Goal: Communication & Community: Answer question/provide support

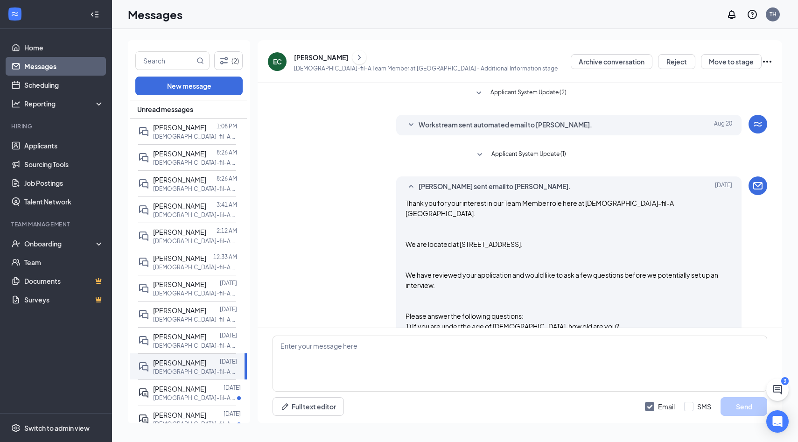
scroll to position [842, 0]
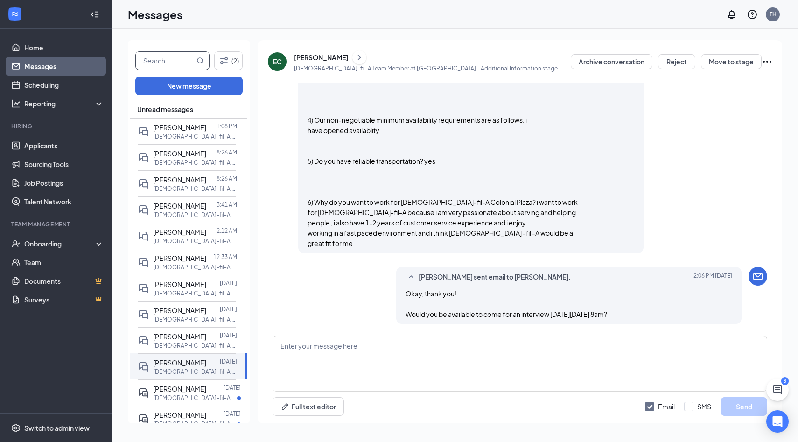
click at [163, 58] on input "text" at bounding box center [165, 61] width 59 height 18
type input "[PERSON_NAME]"
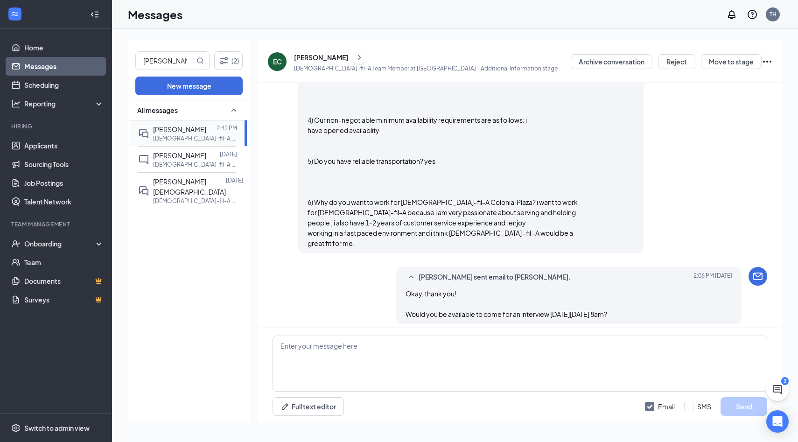
click at [202, 138] on p "[DEMOGRAPHIC_DATA]-fil-A Team Member at [GEOGRAPHIC_DATA]" at bounding box center [195, 138] width 84 height 8
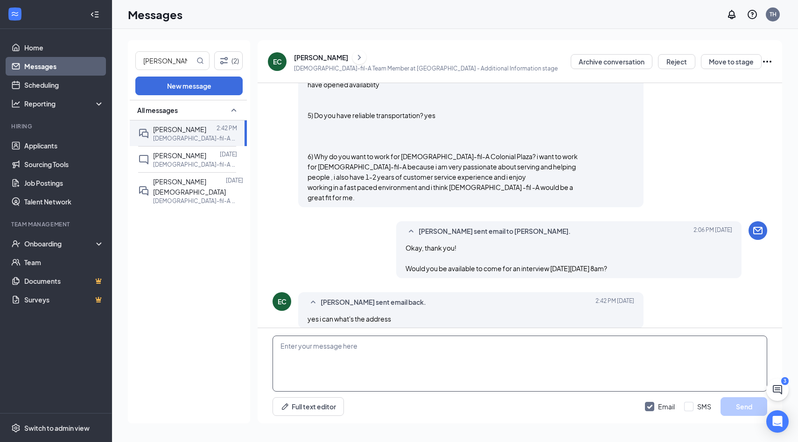
click at [384, 365] on textarea at bounding box center [520, 364] width 495 height 56
paste textarea "Great! The address to our store is [STREET_ADDRESS]. When you arrive just let a…"
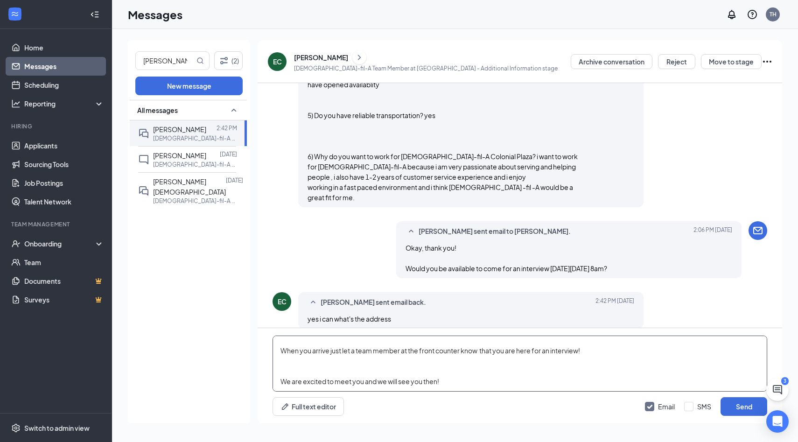
click at [384, 365] on textarea "Great! The address to our store is [STREET_ADDRESS]. When you arrive just let a…" at bounding box center [520, 364] width 495 height 56
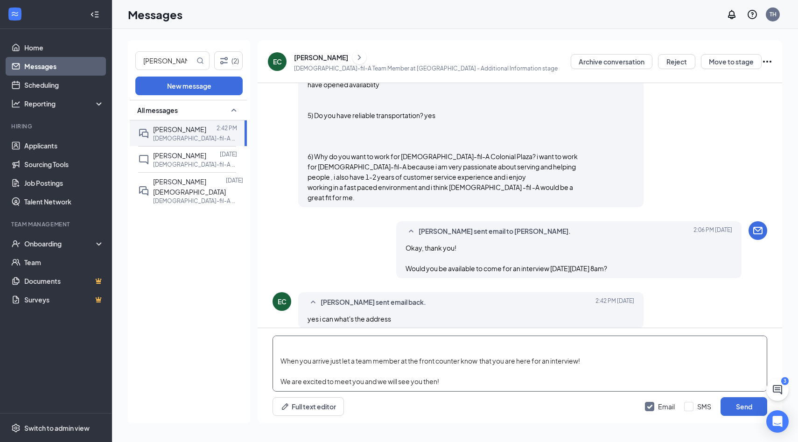
scroll to position [16, 0]
click at [381, 353] on textarea "Great! The address to our store is [STREET_ADDRESS]. When you arrive just let a…" at bounding box center [520, 364] width 495 height 56
click at [453, 368] on textarea "Great! The address to our store is [STREET_ADDRESS]. When you arrive just let a…" at bounding box center [520, 364] width 495 height 56
type textarea "Great! The address to our store is [STREET_ADDRESS]. When you arrive just let a…"
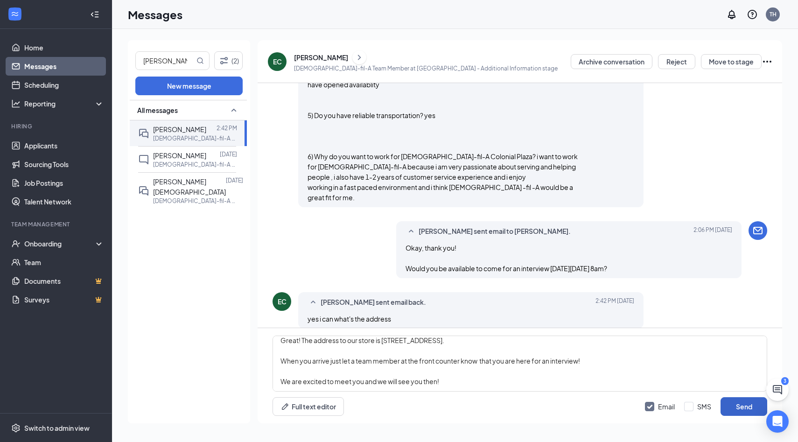
click at [732, 401] on button "Send" at bounding box center [744, 406] width 47 height 19
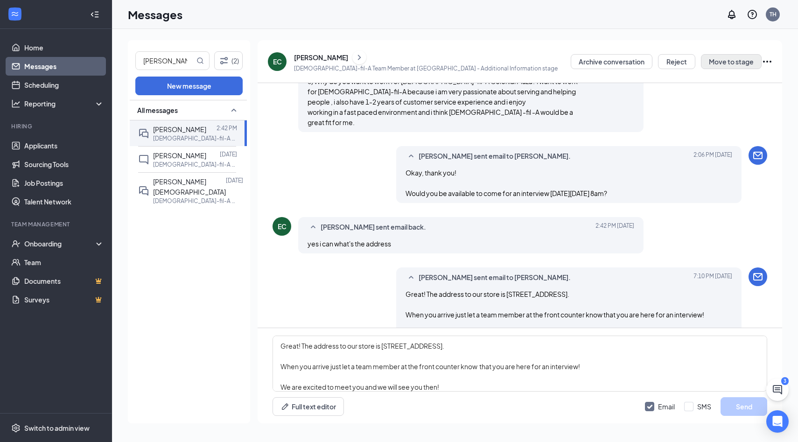
scroll to position [979, 0]
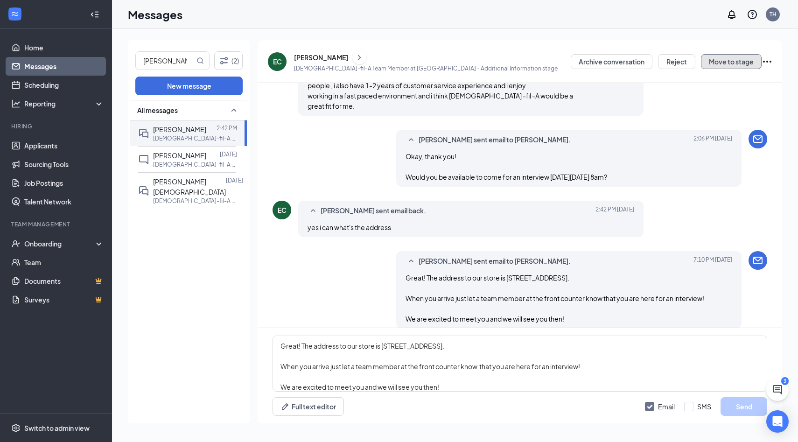
click at [733, 63] on button "Move to stage" at bounding box center [731, 61] width 61 height 15
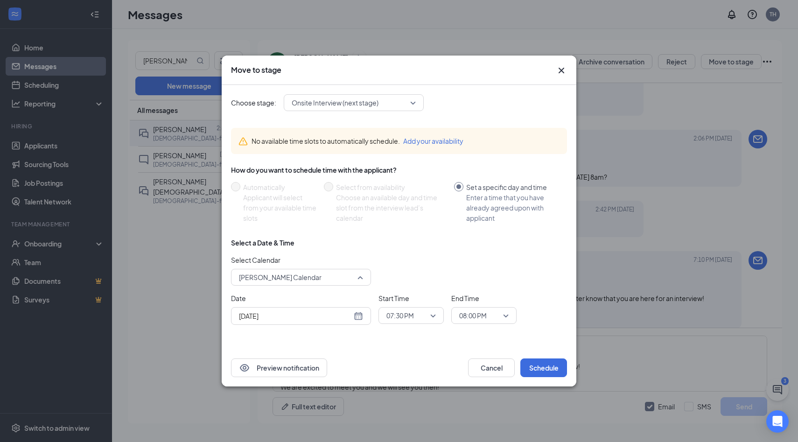
click at [330, 279] on span "[PERSON_NAME] Calendar" at bounding box center [297, 277] width 116 height 14
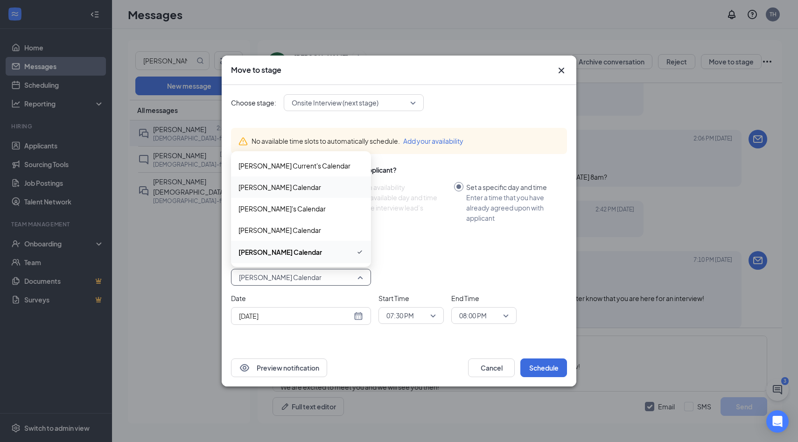
click at [321, 189] on span "[PERSON_NAME] Calendar" at bounding box center [280, 187] width 83 height 10
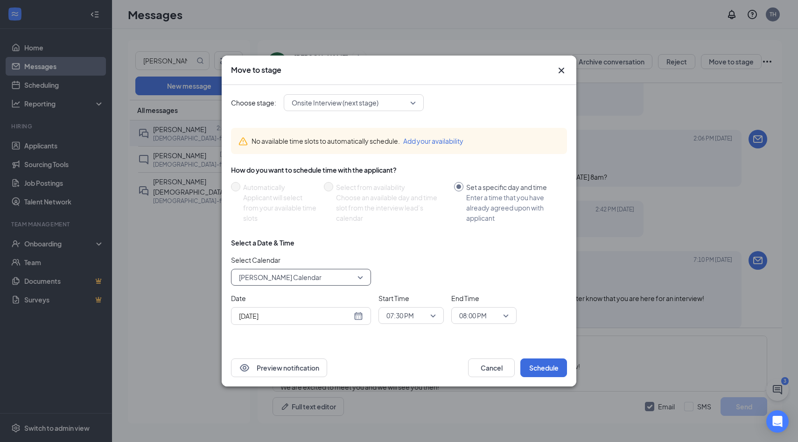
click at [357, 317] on div "[DATE]" at bounding box center [301, 316] width 124 height 10
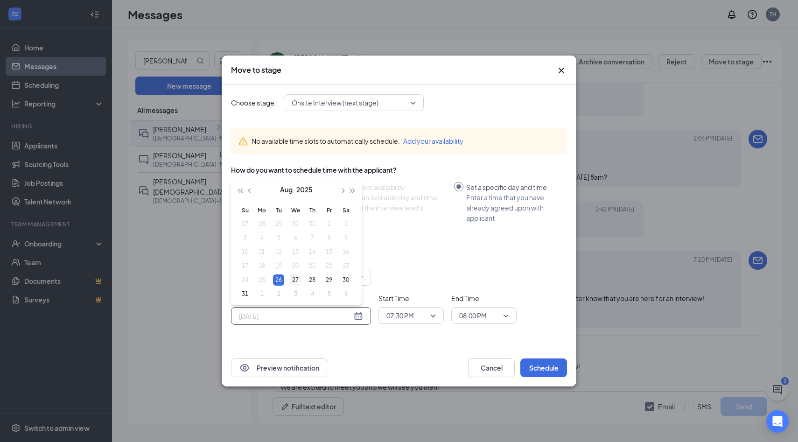
type input "[DATE]"
click at [293, 279] on div "27" at bounding box center [295, 279] width 11 height 11
click at [392, 314] on span "07:30 PM" at bounding box center [401, 316] width 28 height 14
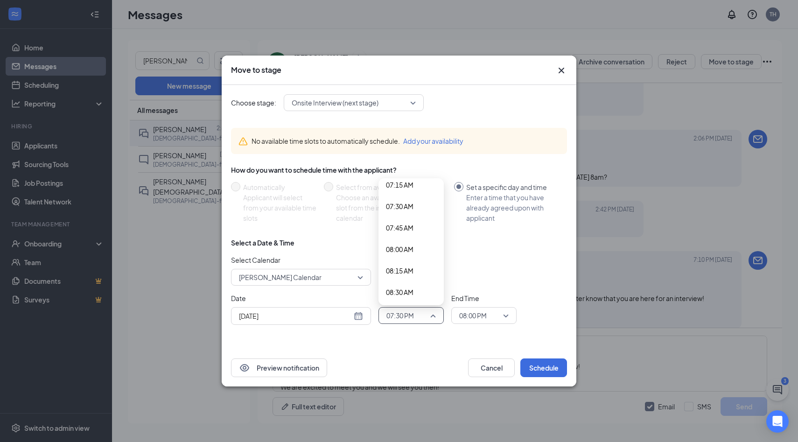
scroll to position [630, 0]
click at [415, 247] on span "08:00 AM" at bounding box center [411, 250] width 50 height 10
click at [473, 325] on div "Select a Date & Time Select Calendar [PERSON_NAME] Calendar 86268 170695 177983…" at bounding box center [399, 285] width 336 height 94
click at [473, 314] on span "08:00 PM" at bounding box center [473, 316] width 28 height 14
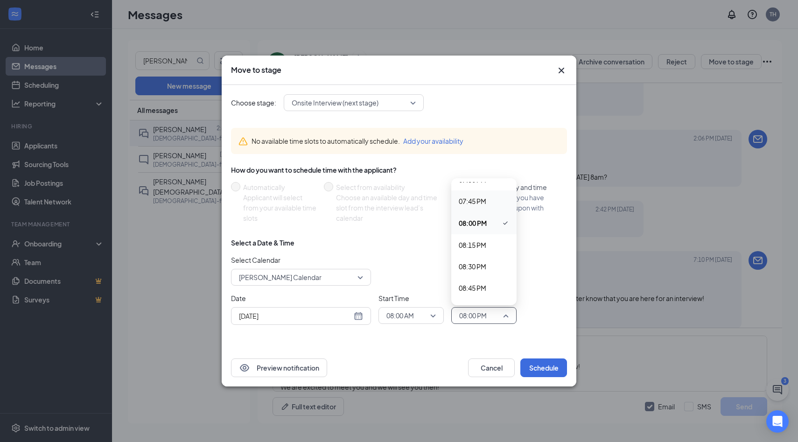
scroll to position [1700, 0]
click at [481, 234] on span "08:15 PM" at bounding box center [473, 233] width 28 height 10
click at [544, 373] on button "Schedule" at bounding box center [544, 368] width 47 height 19
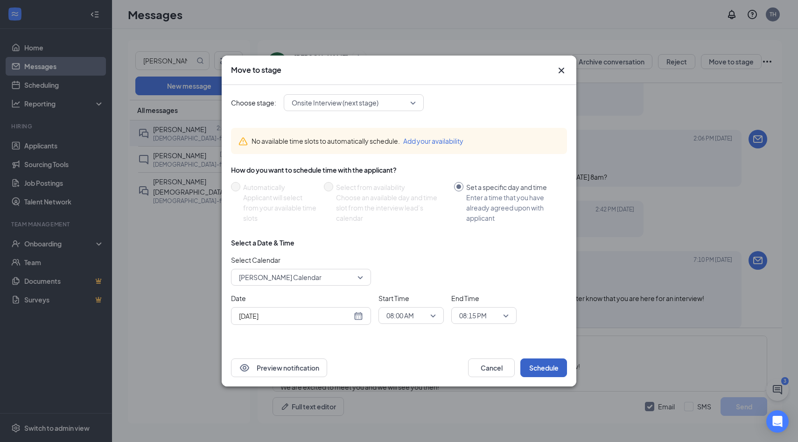
click at [545, 367] on button "Schedule" at bounding box center [544, 368] width 47 height 19
click at [556, 70] on icon "Cross" at bounding box center [561, 70] width 11 height 11
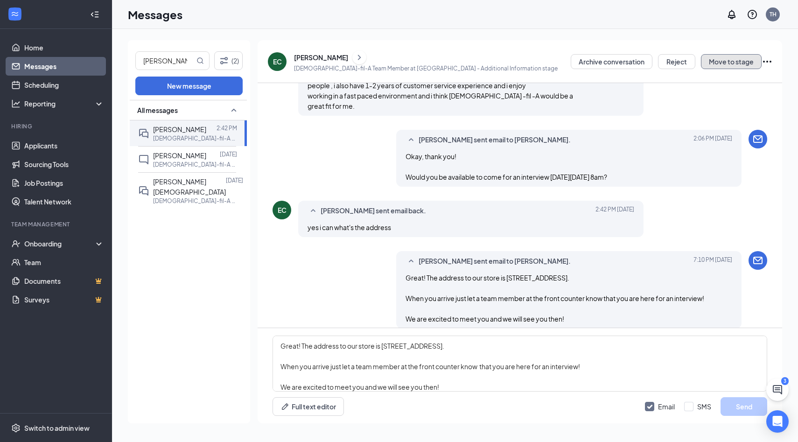
click at [727, 56] on button "Move to stage" at bounding box center [731, 61] width 61 height 15
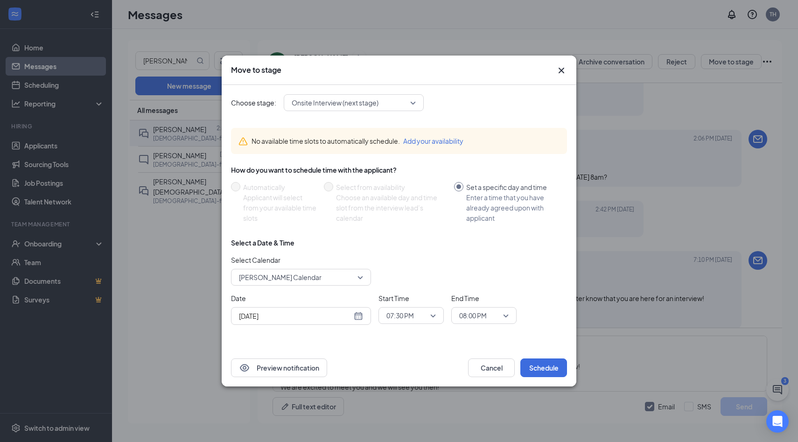
click at [283, 280] on span "[PERSON_NAME] Calendar" at bounding box center [280, 277] width 83 height 14
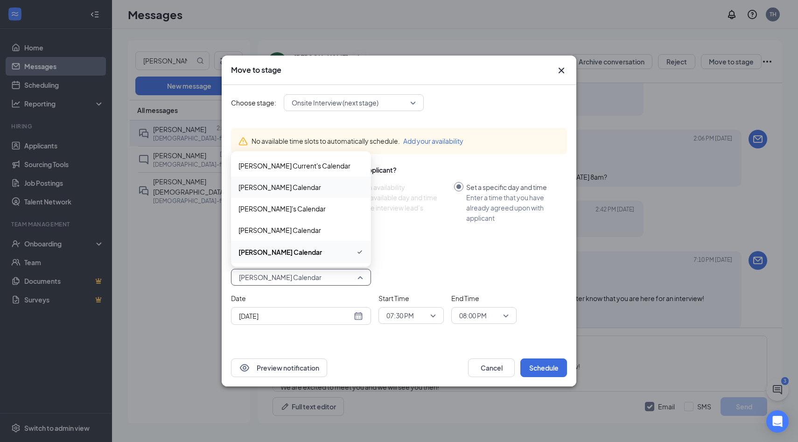
click at [289, 193] on div "[PERSON_NAME] Calendar" at bounding box center [301, 186] width 140 height 21
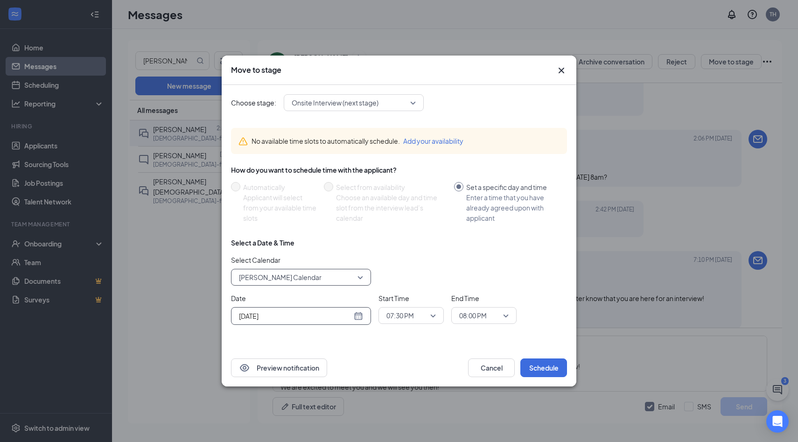
click at [359, 317] on div "[DATE]" at bounding box center [301, 316] width 124 height 10
type input "[DATE]"
click at [296, 282] on div "27" at bounding box center [295, 279] width 11 height 11
click at [394, 317] on span "07:30 PM" at bounding box center [401, 316] width 28 height 14
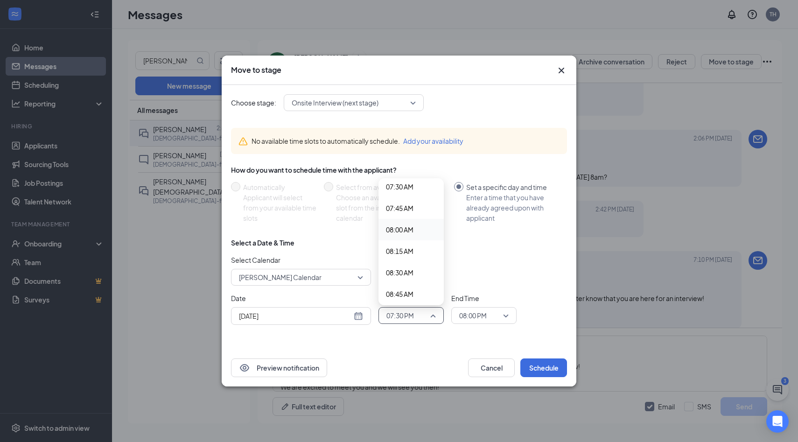
click at [410, 230] on span "08:00 AM" at bounding box center [400, 230] width 28 height 10
click at [472, 321] on span "08:00 PM" at bounding box center [473, 316] width 28 height 14
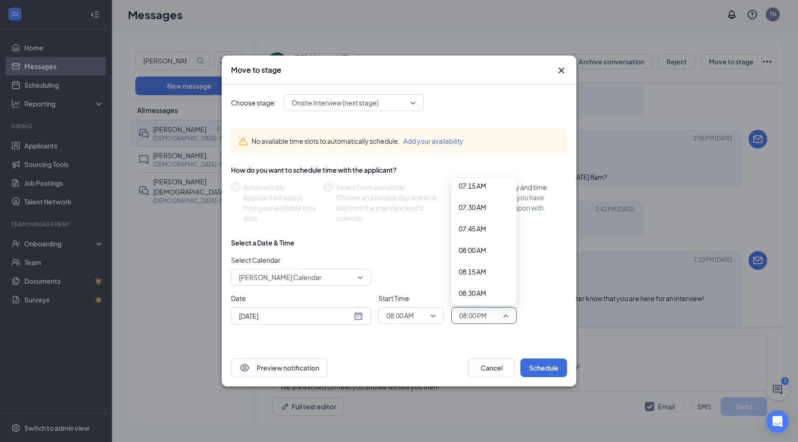
scroll to position [631, 0]
click at [482, 269] on span "08:15 AM" at bounding box center [473, 270] width 28 height 10
click at [553, 373] on button "Schedule" at bounding box center [544, 368] width 47 height 19
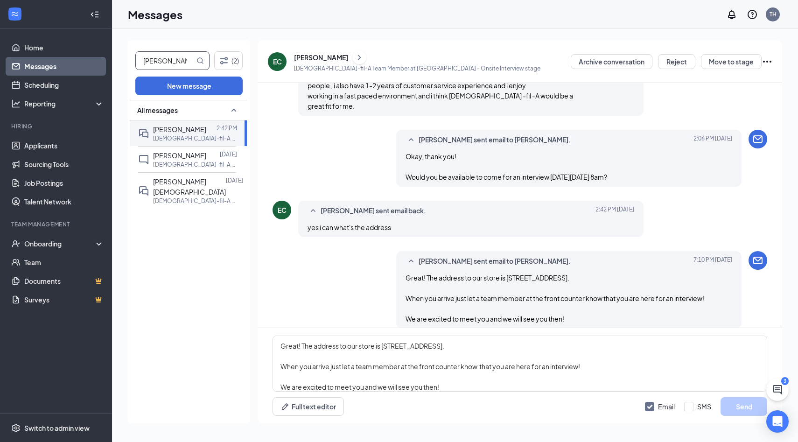
click at [163, 64] on input "[PERSON_NAME]" at bounding box center [165, 61] width 59 height 18
type input "[PERSON_NAME]"
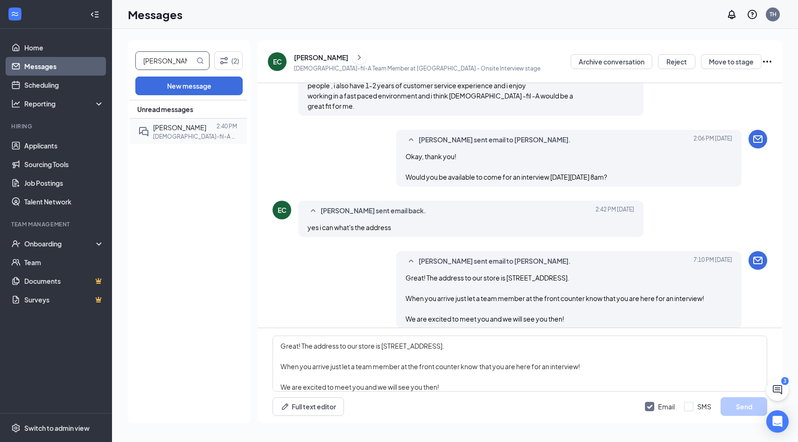
click at [189, 136] on p "[DEMOGRAPHIC_DATA]-fil-A Team Member at [GEOGRAPHIC_DATA]" at bounding box center [195, 137] width 84 height 8
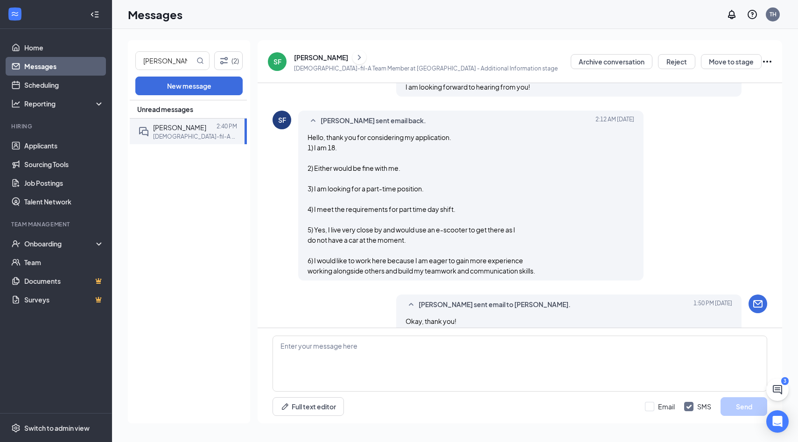
scroll to position [779, 0]
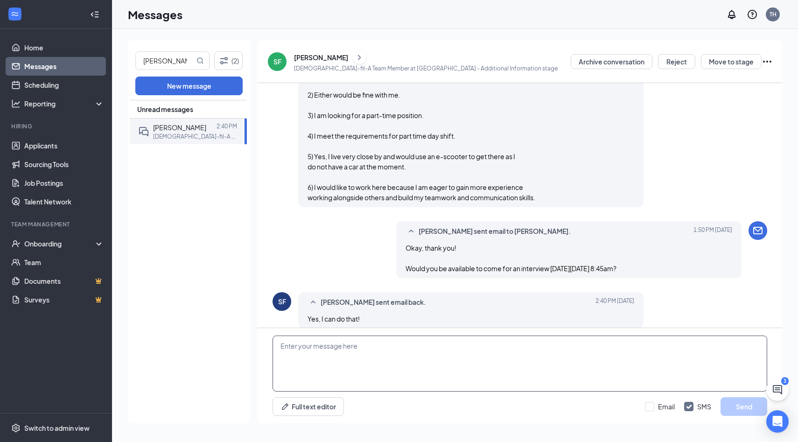
click at [316, 384] on textarea at bounding box center [520, 364] width 495 height 56
paste textarea "Great! The address to our store is [STREET_ADDRESS]. When you arrive just let a…"
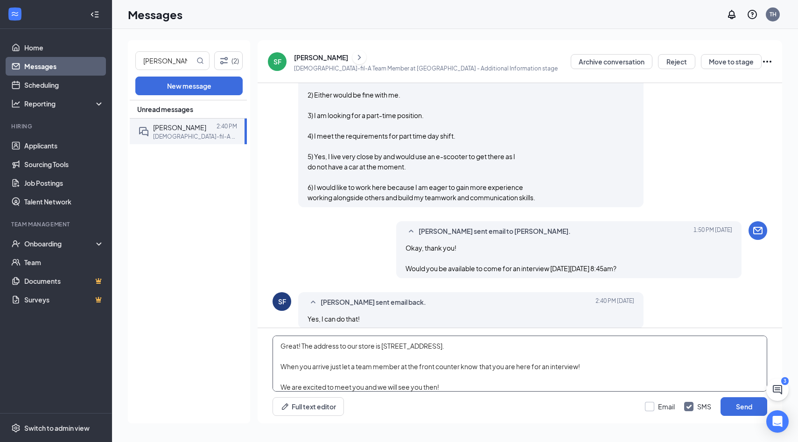
type textarea "Great! The address to our store is [STREET_ADDRESS]. When you arrive just let a…"
click at [669, 404] on input "Email" at bounding box center [660, 406] width 30 height 9
checkbox input "true"
click at [697, 407] on input "SMS" at bounding box center [697, 406] width 27 height 9
checkbox input "false"
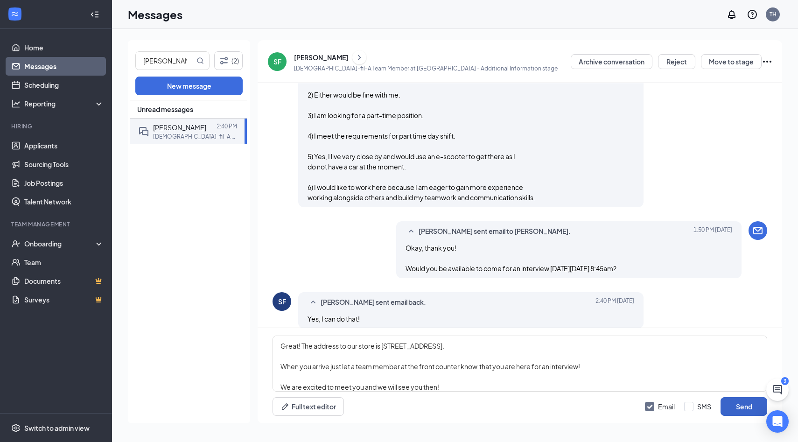
click at [739, 406] on button "Send" at bounding box center [744, 406] width 47 height 19
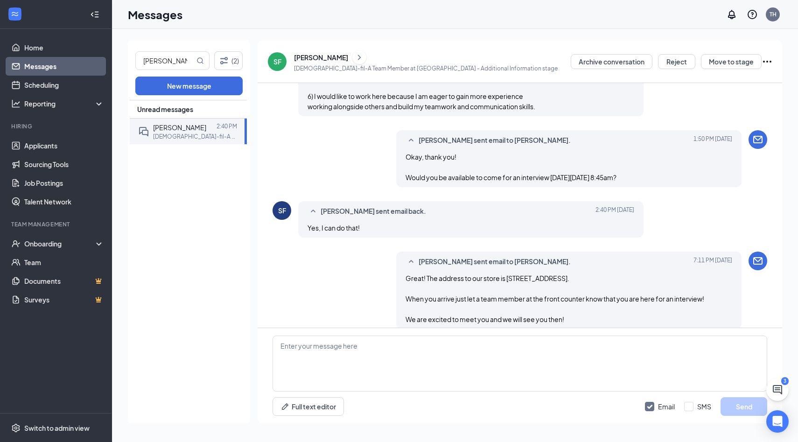
scroll to position [870, 0]
click at [716, 59] on button "Move to stage" at bounding box center [731, 61] width 61 height 15
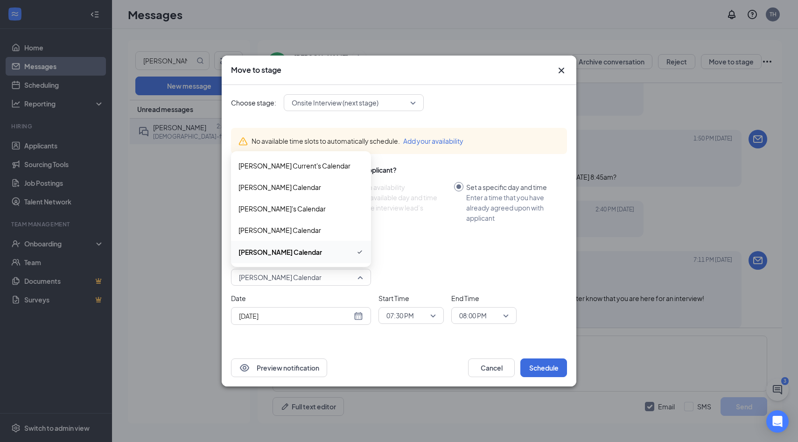
click at [288, 272] on span "[PERSON_NAME] Calendar" at bounding box center [280, 277] width 83 height 14
click at [291, 190] on span "[PERSON_NAME] Calendar" at bounding box center [280, 187] width 83 height 10
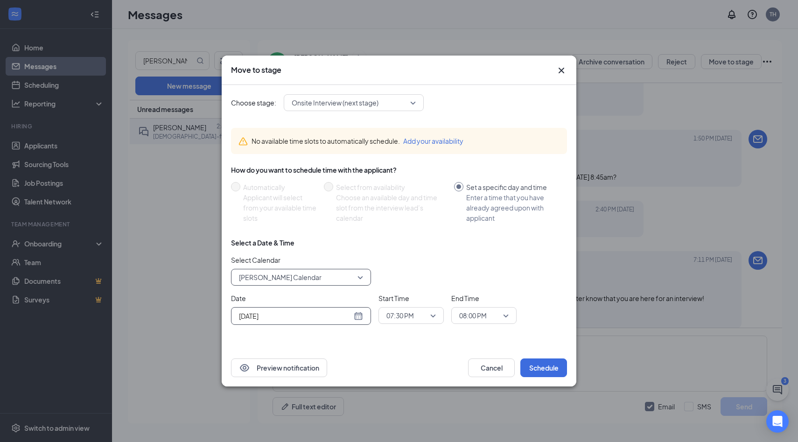
click at [361, 315] on div "[DATE]" at bounding box center [301, 316] width 124 height 10
type input "[DATE]"
click at [296, 281] on div "27" at bounding box center [295, 279] width 11 height 11
click at [390, 311] on span "07:30 PM" at bounding box center [401, 316] width 28 height 14
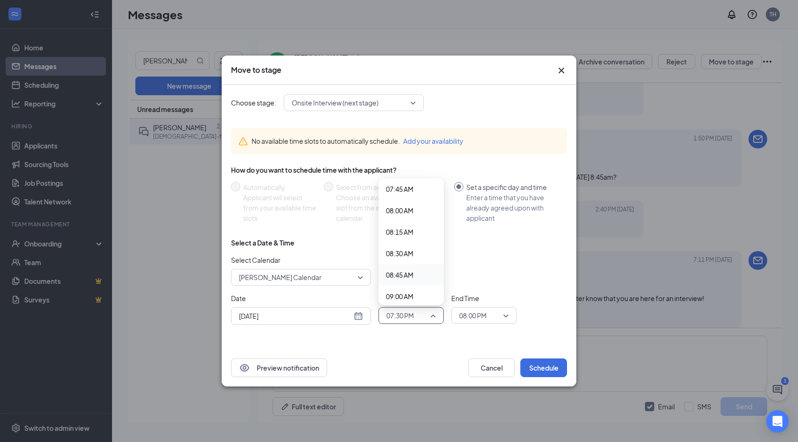
click at [407, 277] on span "08:45 AM" at bounding box center [400, 275] width 28 height 10
click at [493, 314] on span "08:00 PM" at bounding box center [479, 316] width 41 height 14
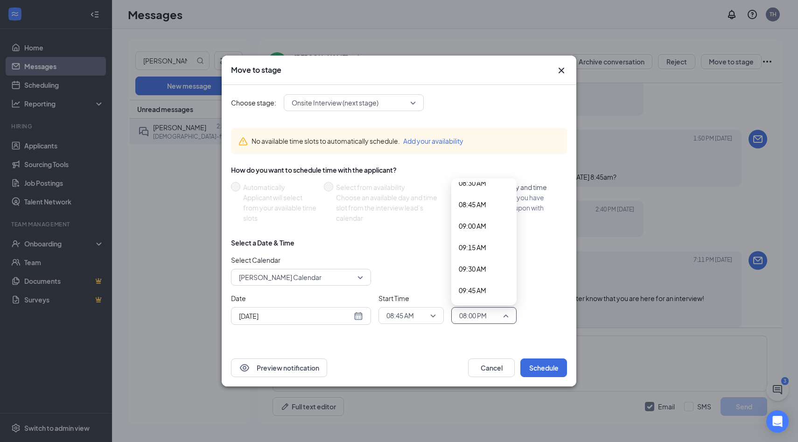
scroll to position [742, 0]
click at [482, 224] on span "09:00 AM" at bounding box center [473, 224] width 28 height 10
click at [542, 366] on button "Schedule" at bounding box center [544, 368] width 47 height 19
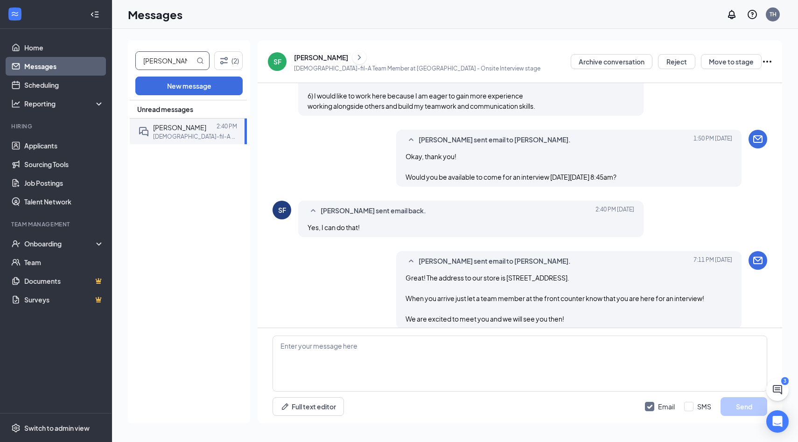
click at [180, 63] on input "[PERSON_NAME]" at bounding box center [165, 61] width 59 height 18
type input "[PERSON_NAME]"
click at [206, 129] on div at bounding box center [211, 127] width 10 height 10
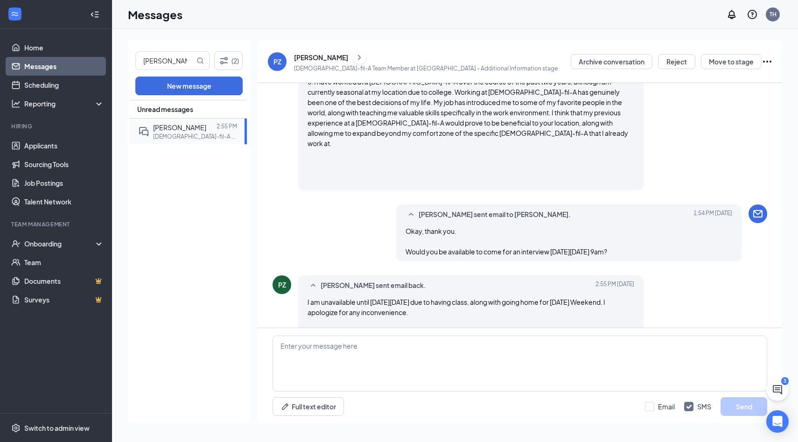
scroll to position [901, 0]
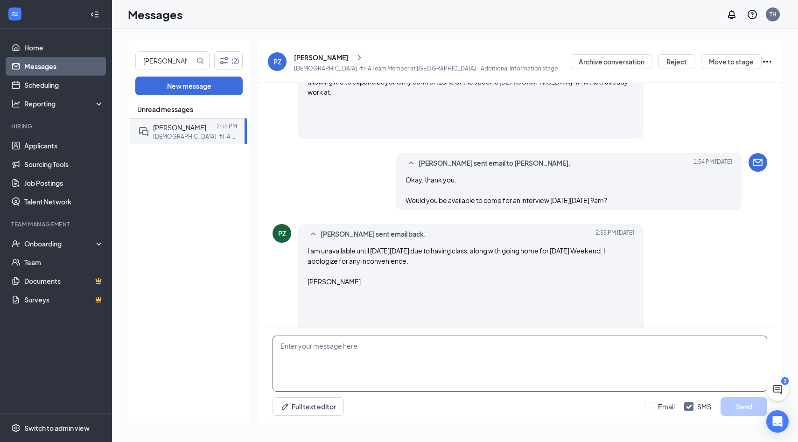
click at [388, 351] on textarea at bounding box center [520, 364] width 495 height 56
type textarea "K"
type textarea "Okay, I will reach out when we are scheduling interviews for the week of the 3r…"
click at [653, 404] on input "Email" at bounding box center [660, 406] width 30 height 9
checkbox input "true"
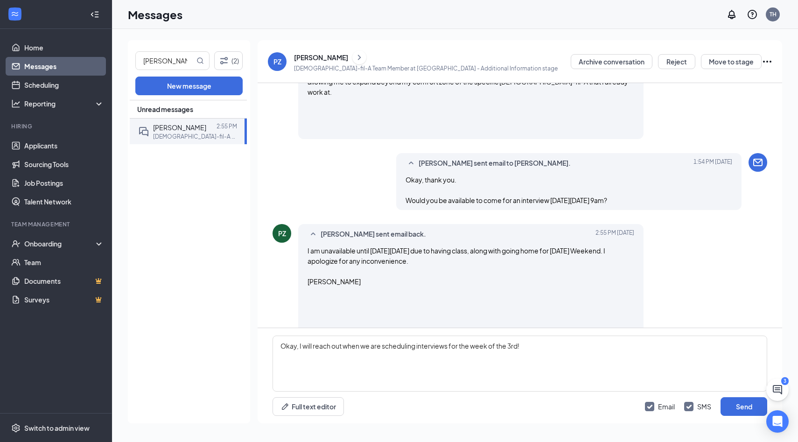
click at [691, 403] on input "SMS" at bounding box center [697, 406] width 27 height 9
checkbox input "false"
click at [718, 407] on div "Email SMS Send" at bounding box center [706, 406] width 122 height 19
click at [732, 408] on button "Send" at bounding box center [744, 406] width 47 height 19
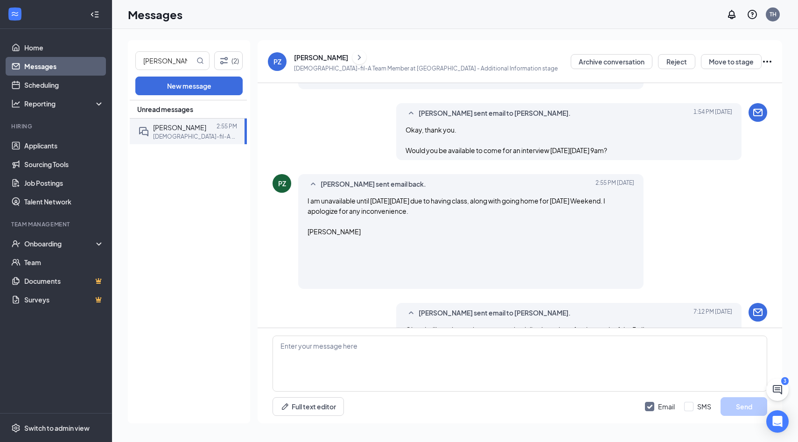
scroll to position [951, 0]
click at [171, 56] on input "[PERSON_NAME]" at bounding box center [165, 61] width 59 height 18
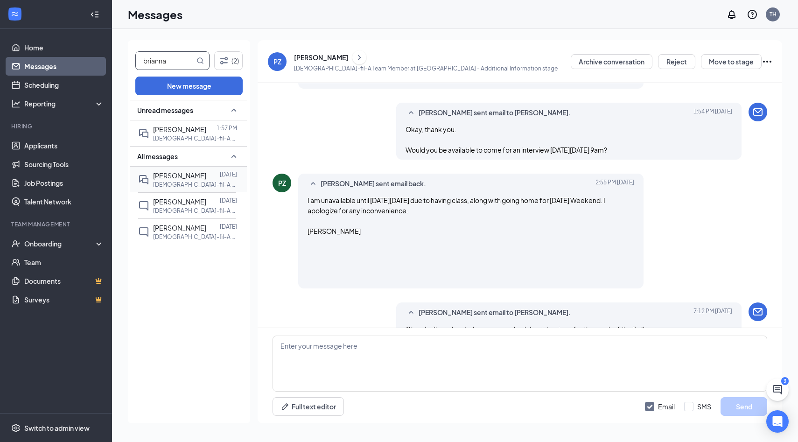
click at [207, 181] on p "[DEMOGRAPHIC_DATA]-fil-A Team Member at [GEOGRAPHIC_DATA]" at bounding box center [195, 185] width 84 height 8
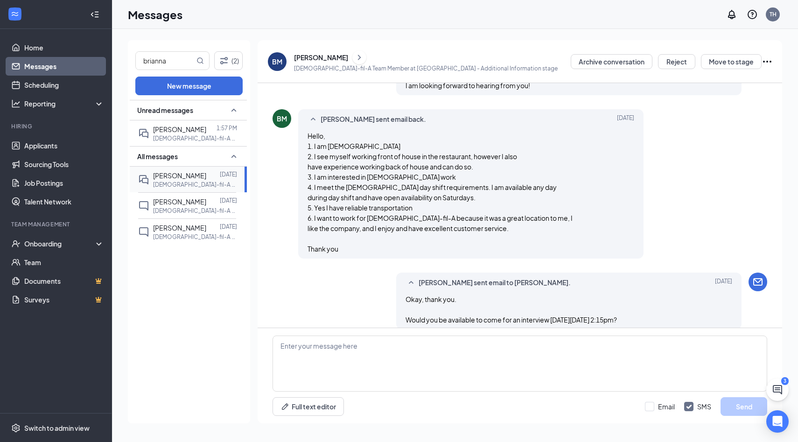
scroll to position [673, 0]
click at [191, 63] on input "brianna" at bounding box center [165, 61] width 59 height 18
type input "katalina"
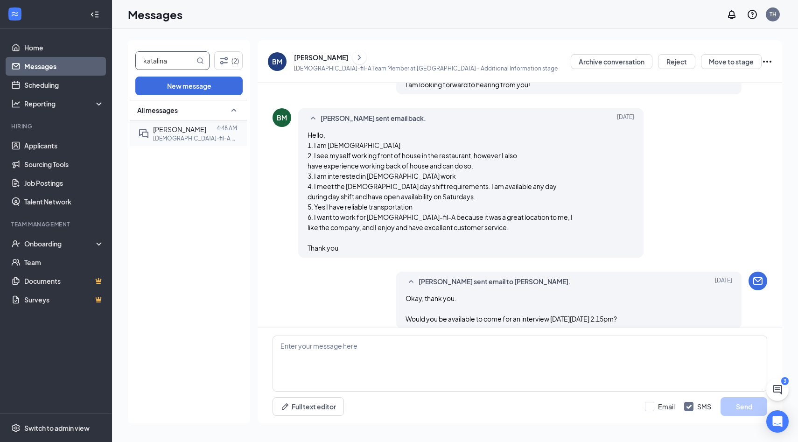
click at [193, 134] on div "[PERSON_NAME]" at bounding box center [179, 129] width 53 height 10
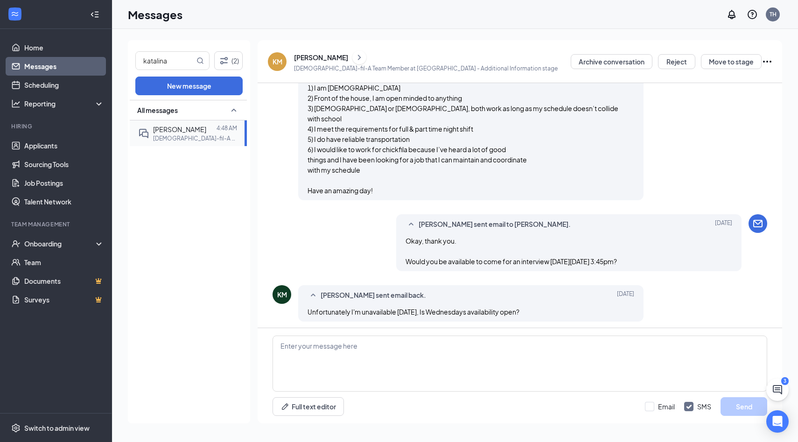
scroll to position [774, 0]
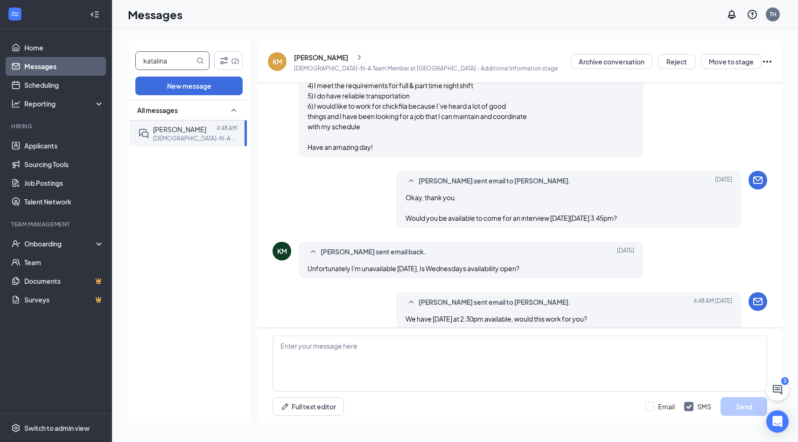
click at [181, 68] on input "katalina" at bounding box center [165, 61] width 59 height 18
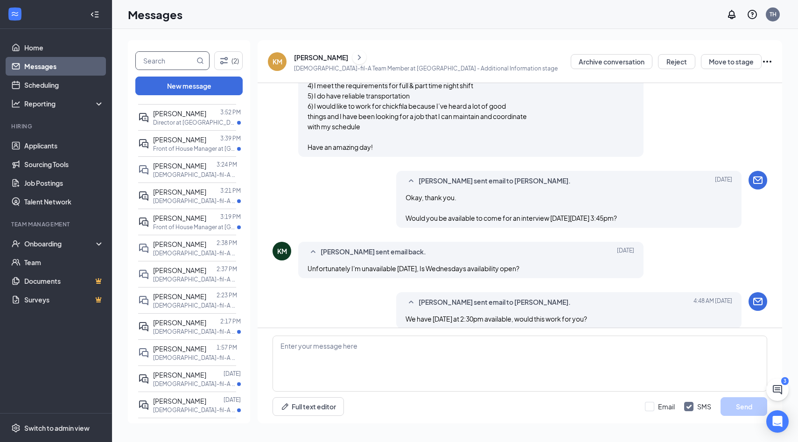
scroll to position [86, 0]
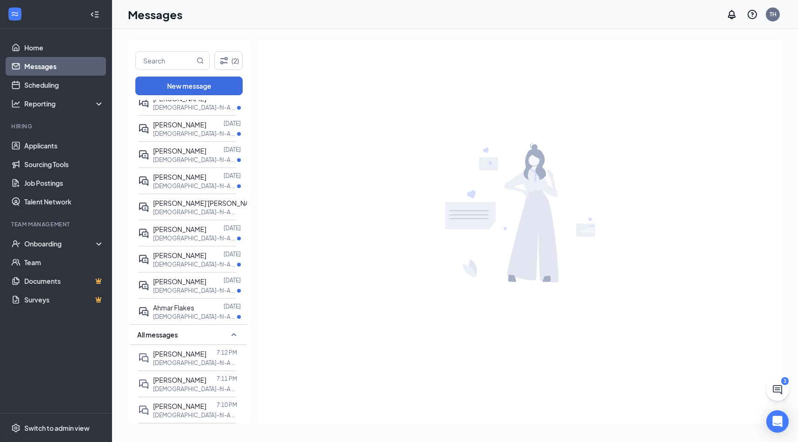
scroll to position [647, 0]
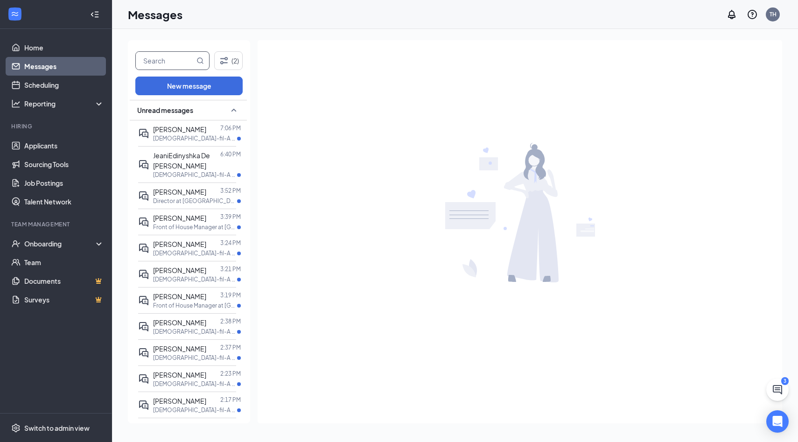
click at [179, 62] on input "text" at bounding box center [165, 61] width 59 height 18
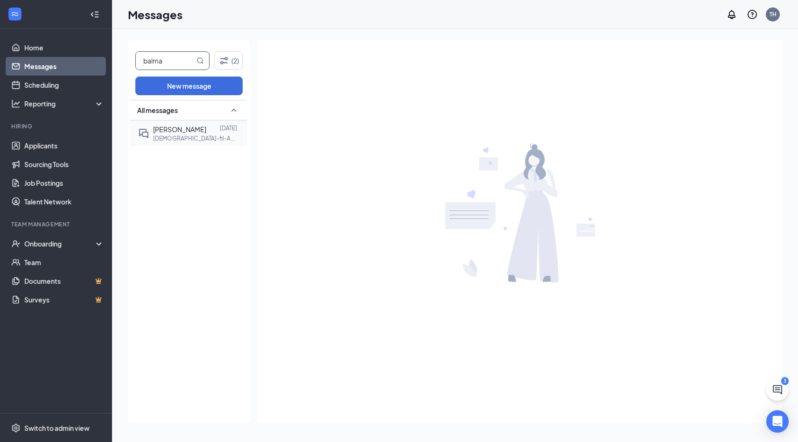
click at [206, 133] on div at bounding box center [213, 129] width 14 height 10
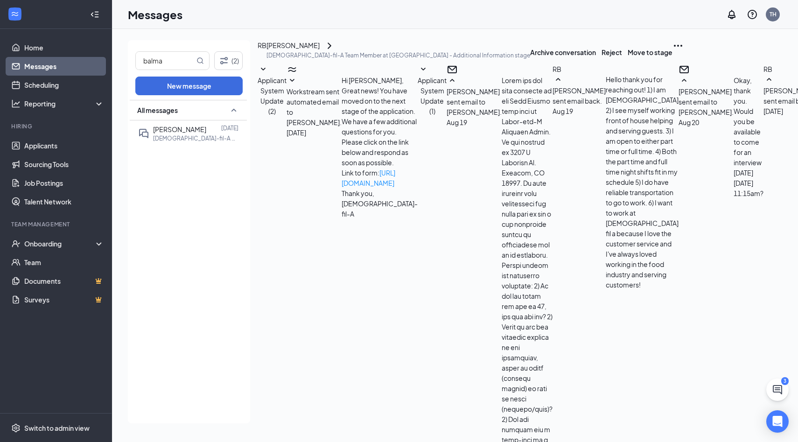
scroll to position [764, 0]
click at [622, 59] on button "Reject" at bounding box center [612, 52] width 21 height 24
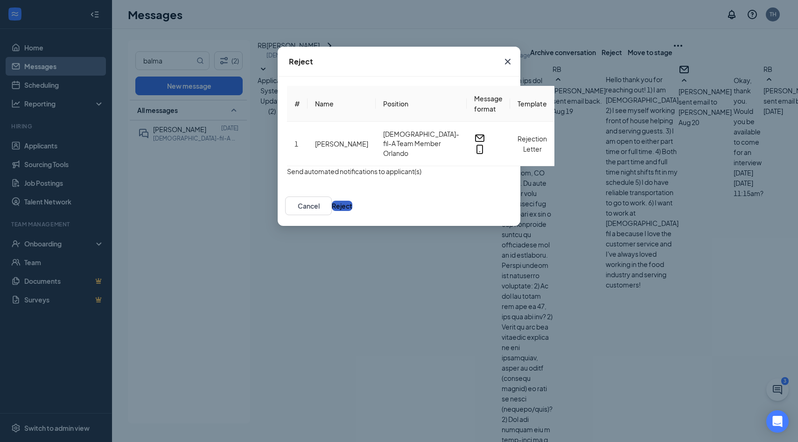
click at [352, 211] on button "Reject" at bounding box center [342, 206] width 21 height 10
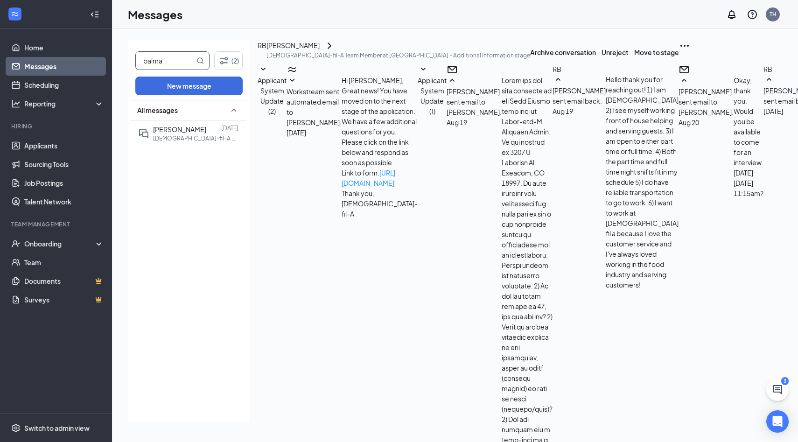
click at [172, 70] on span "balma" at bounding box center [172, 60] width 74 height 19
click at [162, 70] on div "balma (2) New message All messages Rebeca Balma Aug 25 Chick-fil-A Team Member …" at bounding box center [189, 231] width 122 height 383
click at [165, 64] on input "balma" at bounding box center [165, 61] width 59 height 18
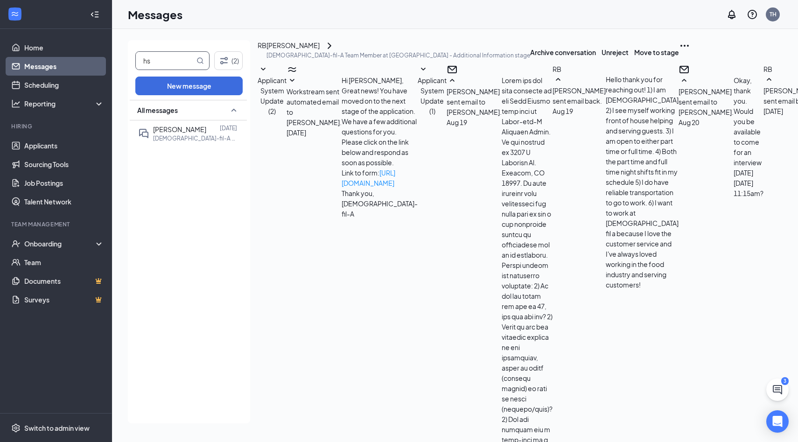
type input "hs"
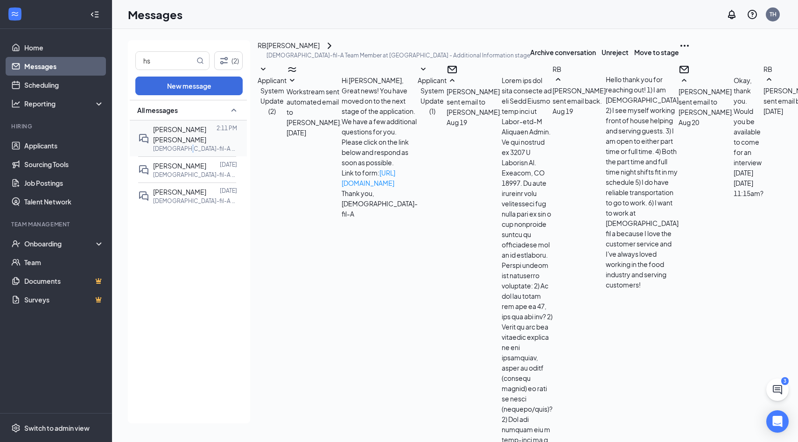
click at [180, 145] on p "[DEMOGRAPHIC_DATA]-fil-A Team Member at [GEOGRAPHIC_DATA]" at bounding box center [195, 149] width 84 height 8
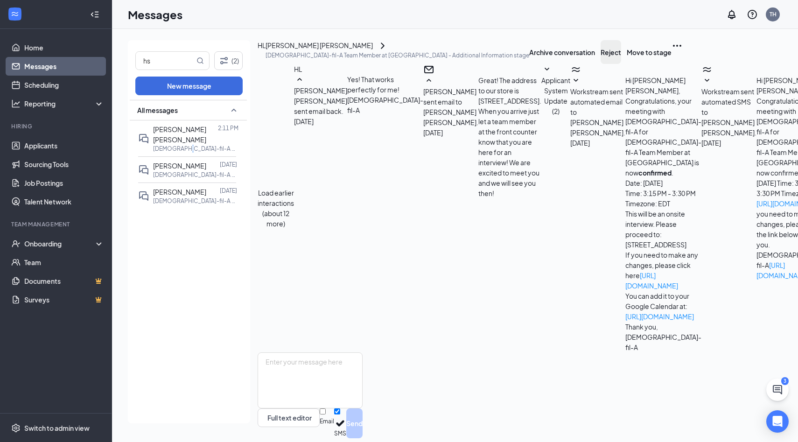
scroll to position [167, 0]
click at [621, 58] on button "Reject" at bounding box center [611, 52] width 21 height 24
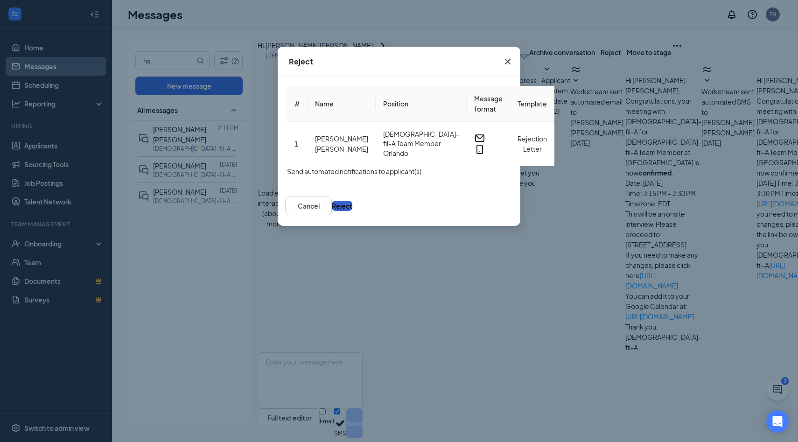
click at [352, 211] on button "Reject" at bounding box center [342, 206] width 21 height 10
